Goal: Task Accomplishment & Management: Manage account settings

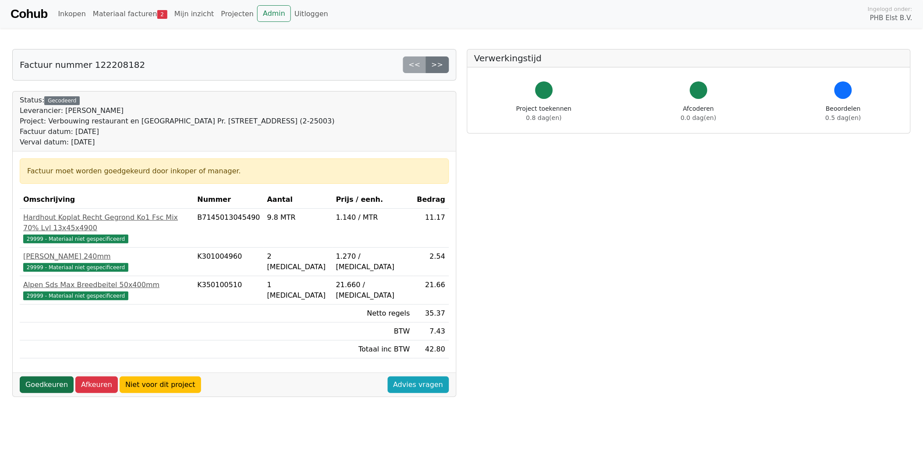
click at [50, 377] on link "Goedkeuren" at bounding box center [47, 385] width 54 height 17
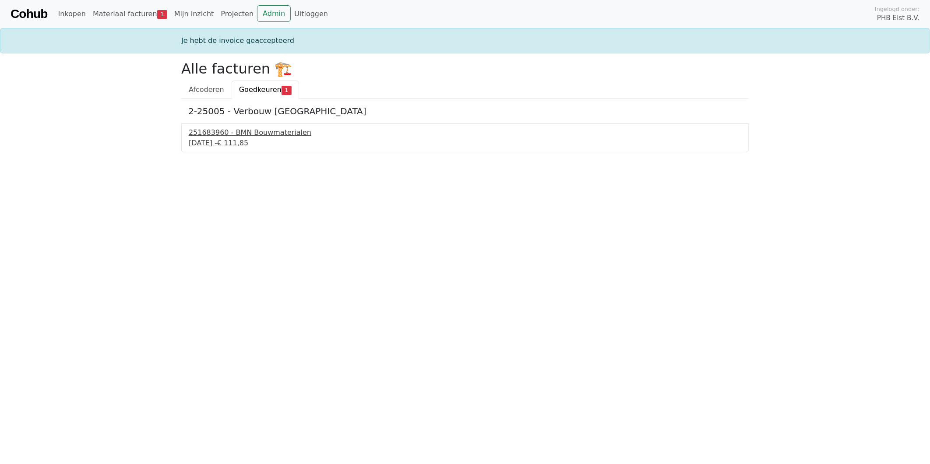
click at [244, 134] on div "251683960 - BMN Bouwmaterialen" at bounding box center [465, 132] width 553 height 11
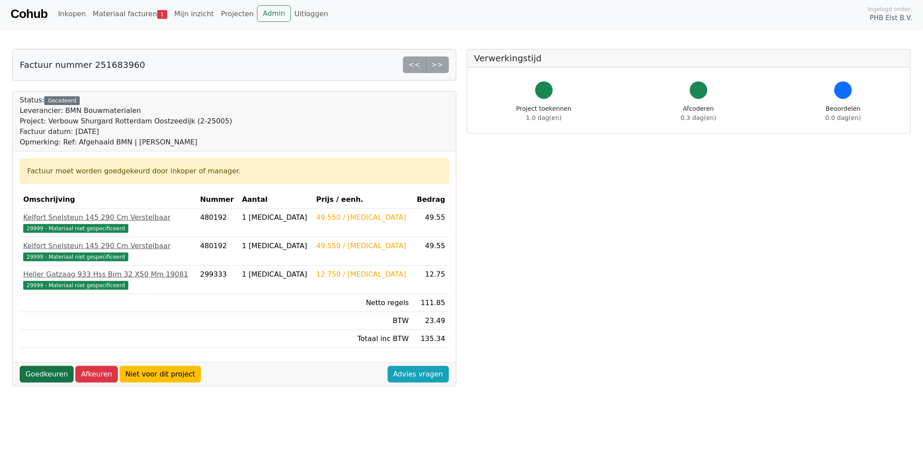
click at [45, 373] on link "Goedkeuren" at bounding box center [47, 374] width 54 height 17
